Goal: Task Accomplishment & Management: Manage account settings

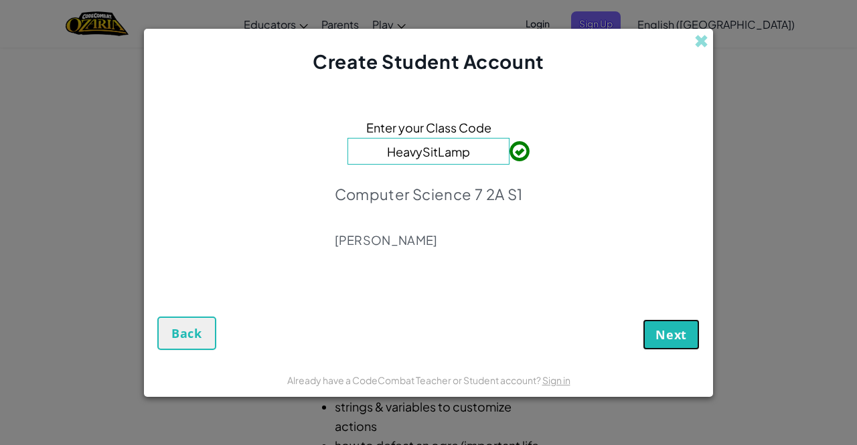
click at [676, 339] on span "Next" at bounding box center [670, 335] width 31 height 16
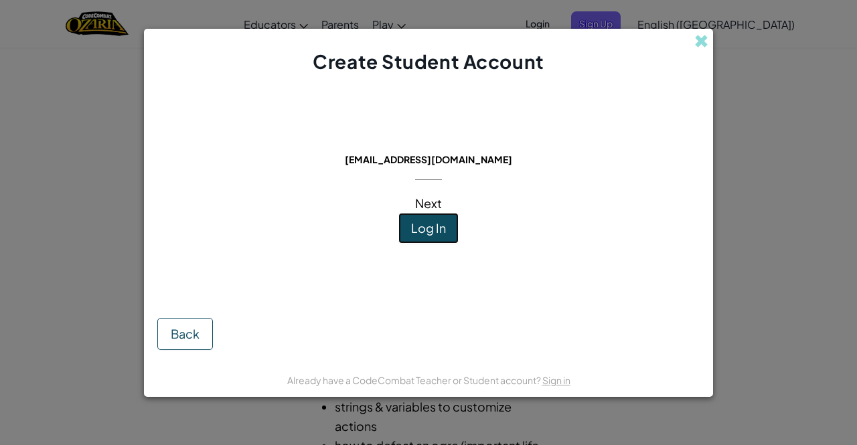
click at [451, 214] on button "Log In" at bounding box center [428, 228] width 60 height 31
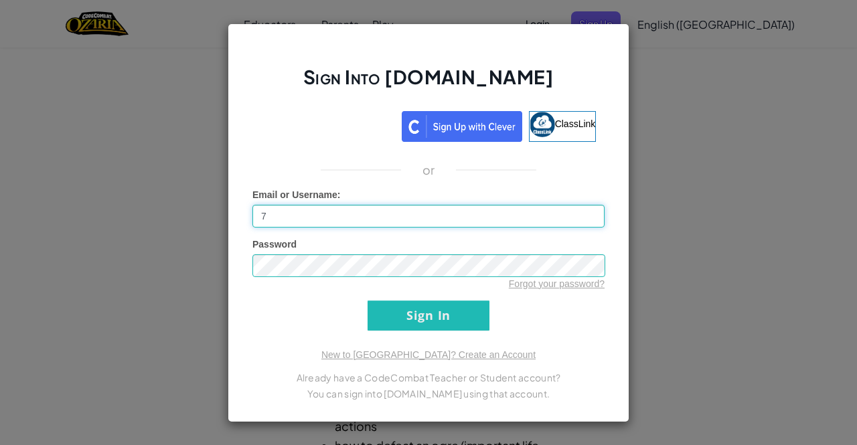
type input "[EMAIL_ADDRESS][DOMAIN_NAME]"
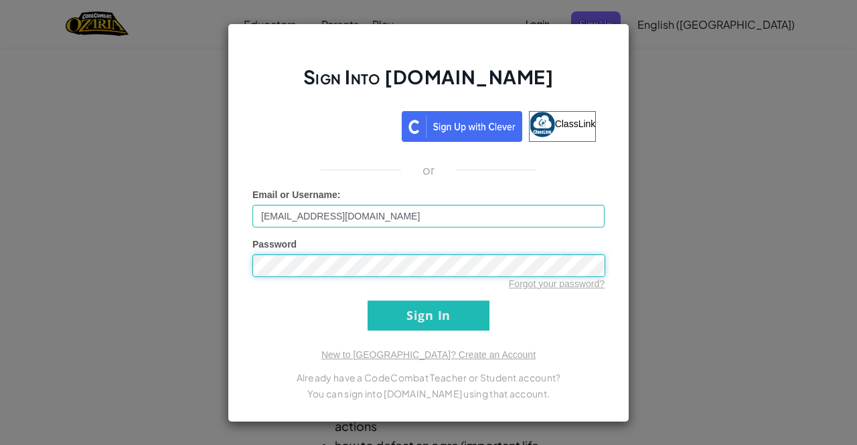
click at [367, 301] on input "Sign In" at bounding box center [428, 316] width 122 height 30
